Goal: Transaction & Acquisition: Subscribe to service/newsletter

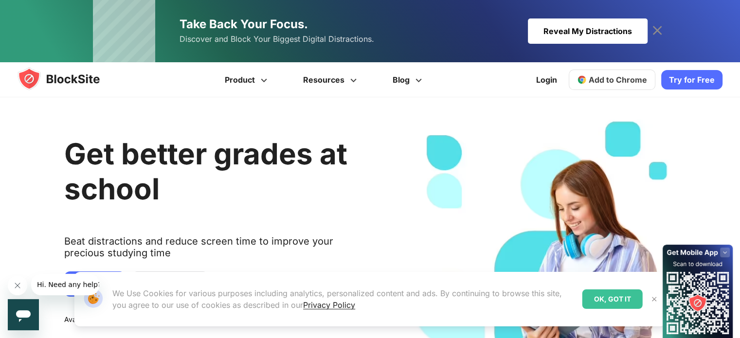
click at [405, 44] on link "Take Back Your Focus. Discover and Block Your Biggest Digital Distractions. Rev…" at bounding box center [370, 31] width 555 height 62
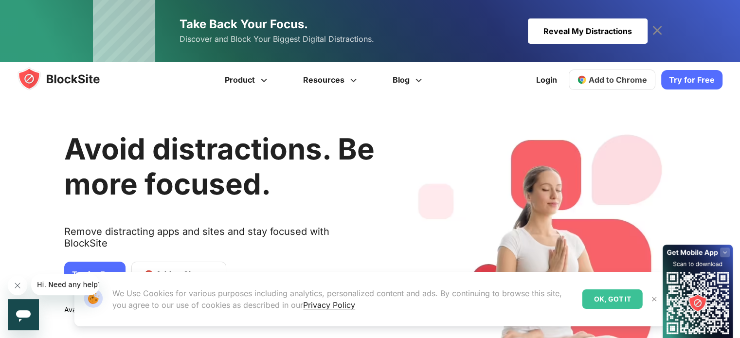
click at [587, 87] on link "Add to Chrome" at bounding box center [612, 80] width 87 height 20
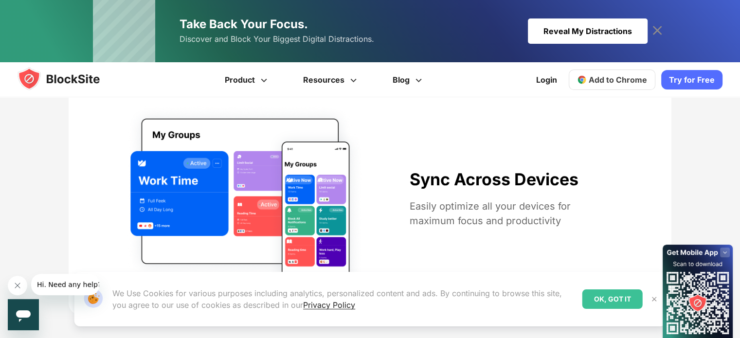
scroll to position [897, 0]
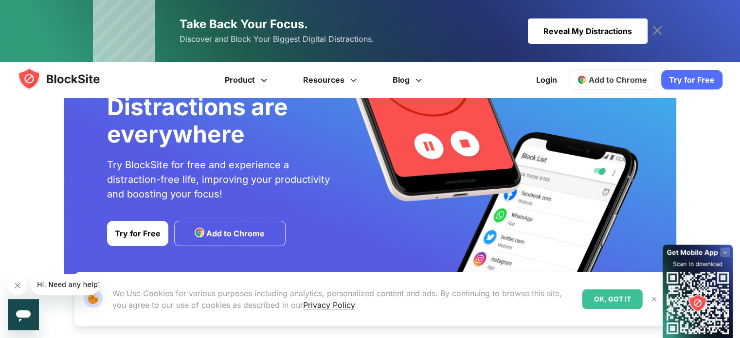
scroll to position [1736, 0]
click at [650, 297] on img at bounding box center [654, 299] width 8 height 8
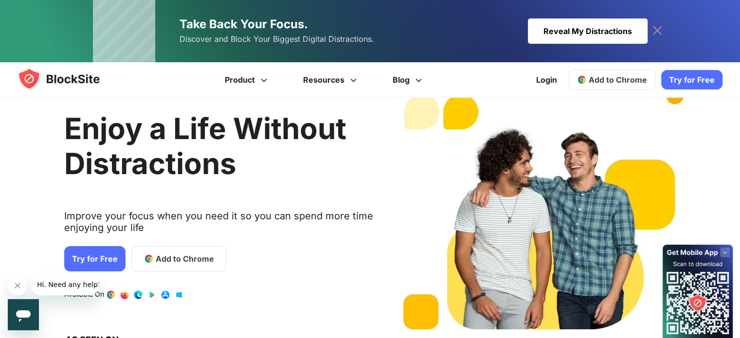
scroll to position [0, 0]
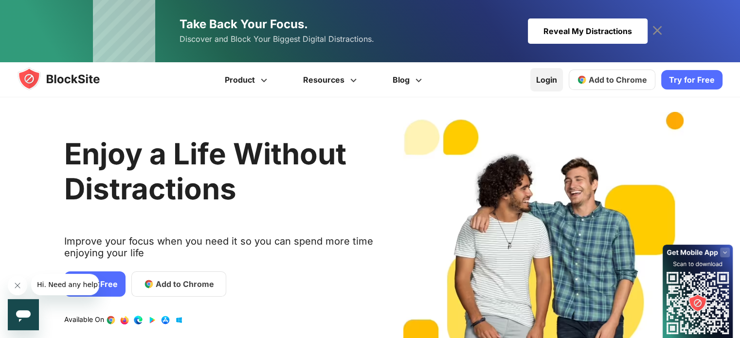
click at [542, 76] on link "Login" at bounding box center [546, 79] width 33 height 23
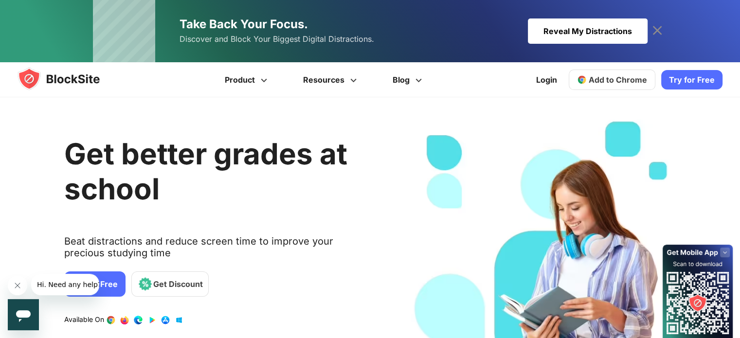
click at [682, 79] on link "Try for Free" at bounding box center [691, 79] width 61 height 19
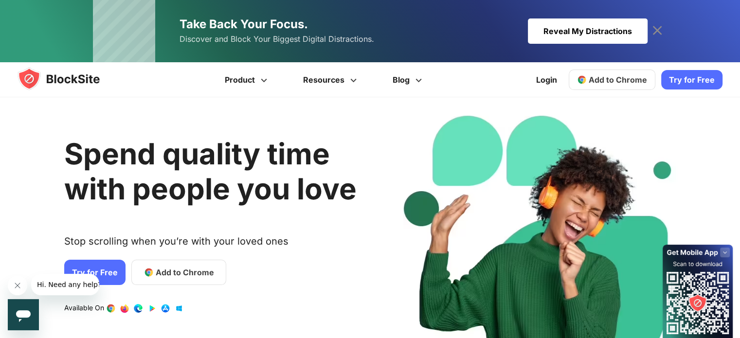
click at [558, 31] on div "Reveal My Distractions" at bounding box center [588, 30] width 120 height 25
